Goal: Information Seeking & Learning: Learn about a topic

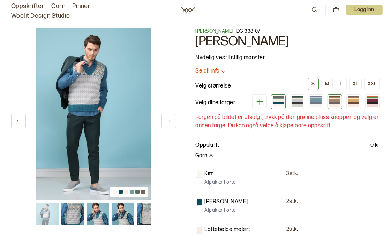
click at [333, 99] on div at bounding box center [334, 100] width 11 height 2
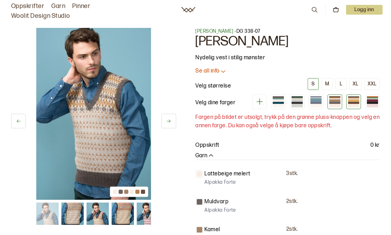
click at [355, 100] on div at bounding box center [353, 100] width 11 height 2
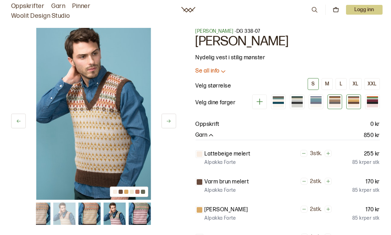
click at [336, 105] on div at bounding box center [334, 105] width 11 height 3
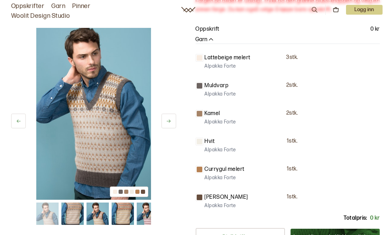
scroll to position [155, 0]
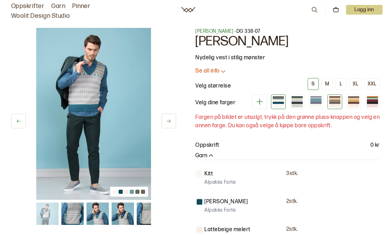
click at [330, 104] on div at bounding box center [334, 105] width 11 height 3
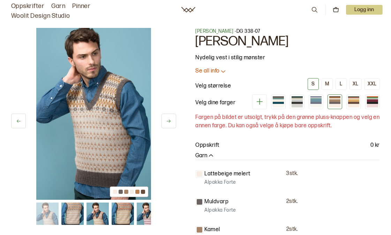
click at [169, 117] on button at bounding box center [169, 121] width 15 height 15
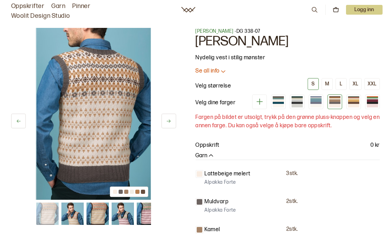
click at [169, 117] on button at bounding box center [169, 121] width 15 height 15
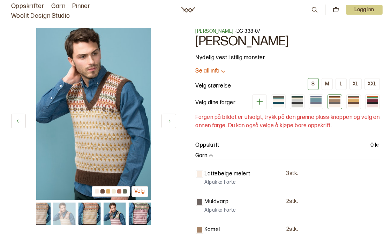
click at [169, 117] on button at bounding box center [169, 121] width 15 height 15
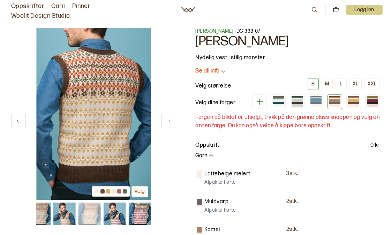
click at [169, 117] on button at bounding box center [169, 121] width 15 height 15
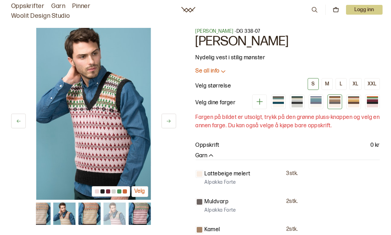
click at [336, 103] on div at bounding box center [334, 103] width 11 height 2
click at [322, 101] on div at bounding box center [316, 102] width 15 height 15
click at [315, 99] on div at bounding box center [316, 100] width 11 height 2
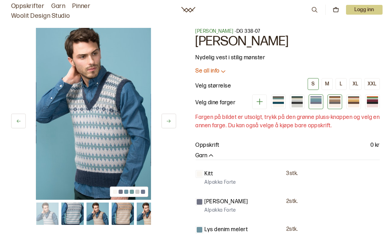
click at [336, 100] on div at bounding box center [334, 100] width 11 height 2
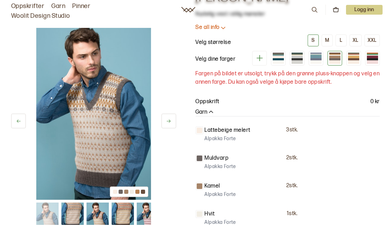
scroll to position [116, 0]
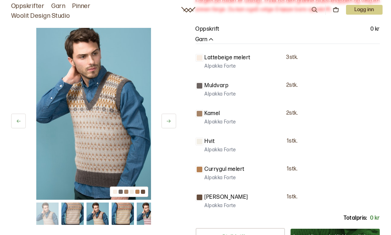
click at [199, 196] on div at bounding box center [200, 198] width 6 height 6
click at [217, 196] on p "[PERSON_NAME]" at bounding box center [226, 197] width 43 height 8
click at [217, 206] on p "Alpakka Forte" at bounding box center [220, 205] width 31 height 7
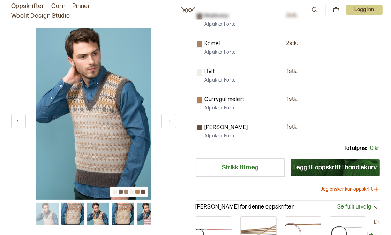
scroll to position [39, 0]
